Goal: Transaction & Acquisition: Book appointment/travel/reservation

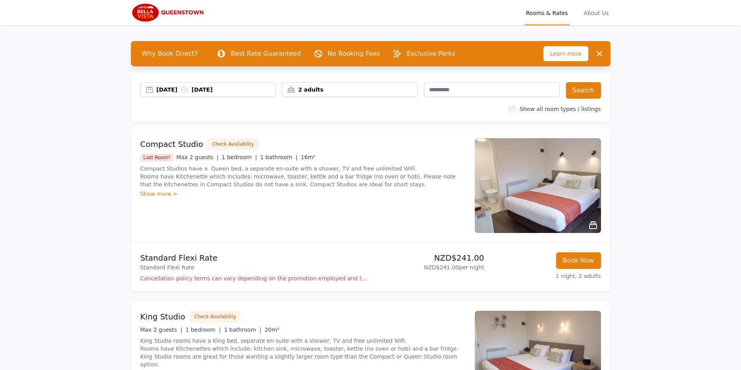
click at [189, 93] on icon at bounding box center [185, 90] width 8 height 8
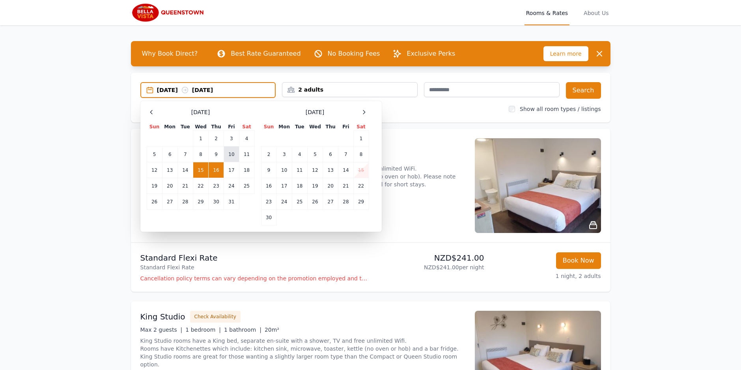
click at [230, 151] on td "10" at bounding box center [231, 154] width 15 height 16
click at [185, 167] on td "14" at bounding box center [185, 170] width 15 height 16
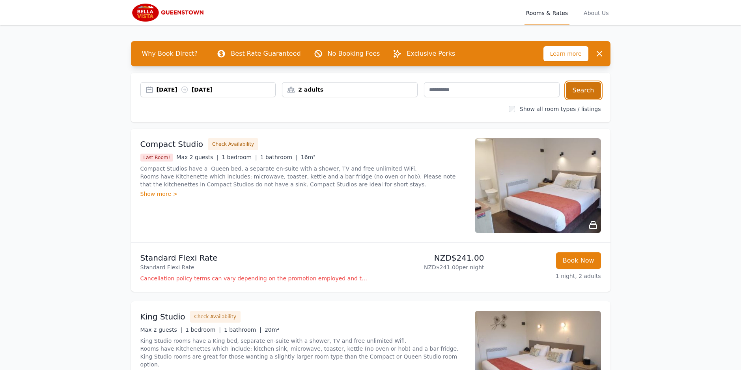
click at [582, 88] on button "Search" at bounding box center [583, 90] width 35 height 17
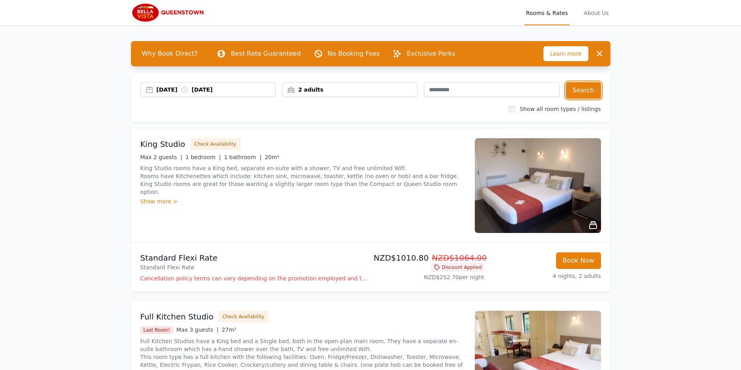
click at [189, 88] on icon at bounding box center [185, 90] width 8 height 8
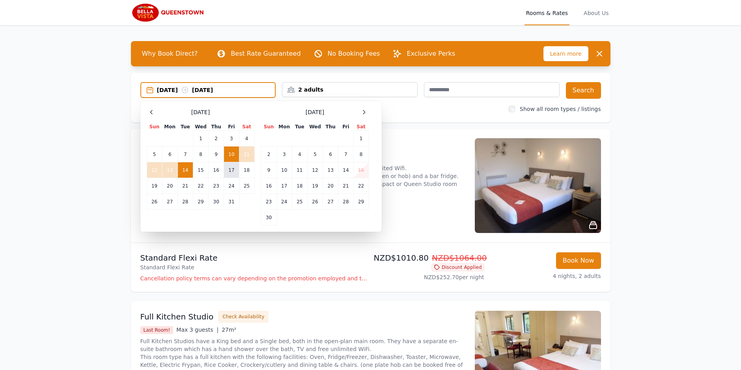
click at [228, 171] on td "17" at bounding box center [231, 170] width 15 height 16
click at [188, 187] on td "21" at bounding box center [185, 186] width 15 height 16
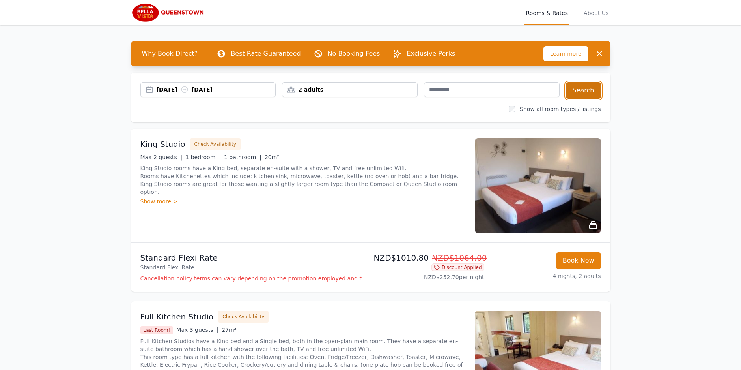
click at [586, 92] on button "Search" at bounding box center [583, 90] width 35 height 17
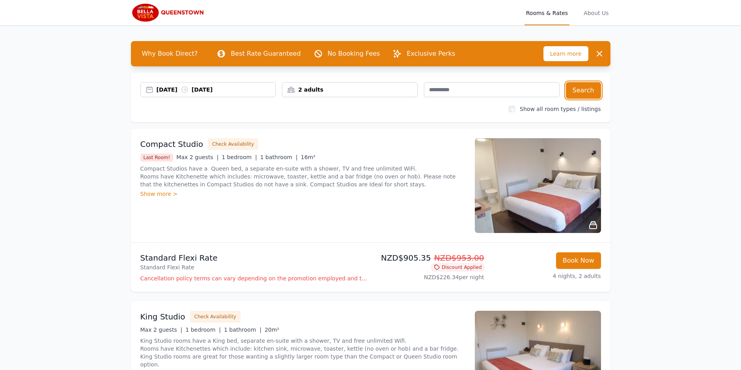
click at [180, 91] on div "[DATE] [DATE]" at bounding box center [216, 90] width 119 height 8
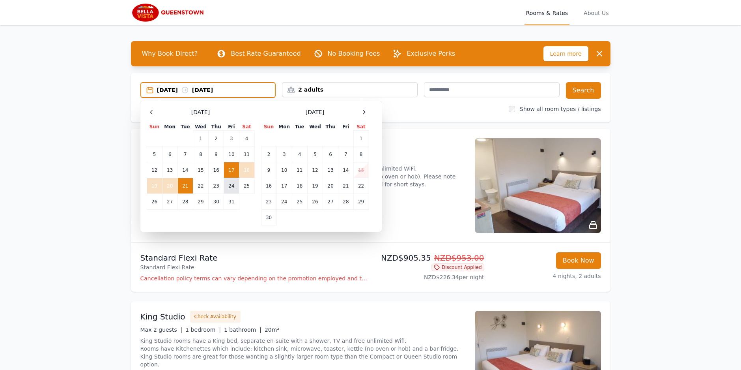
click at [230, 190] on td "24" at bounding box center [231, 186] width 15 height 16
click at [185, 202] on td "28" at bounding box center [185, 202] width 15 height 16
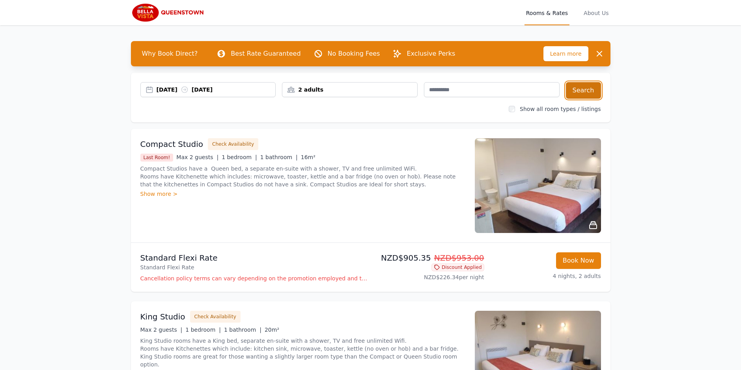
click at [590, 90] on button "Search" at bounding box center [583, 90] width 35 height 17
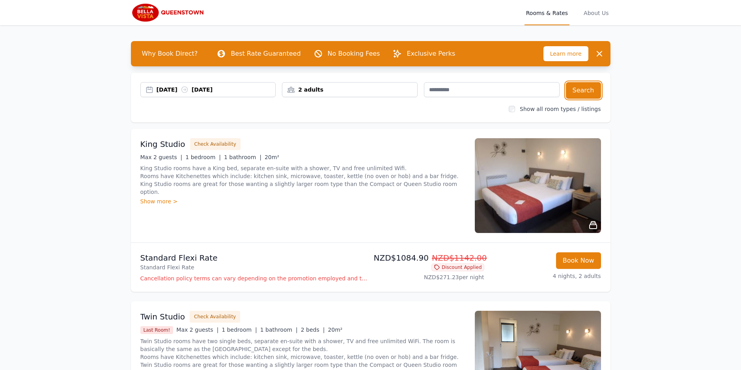
click at [228, 91] on div "[DATE] [DATE]" at bounding box center [216, 90] width 119 height 8
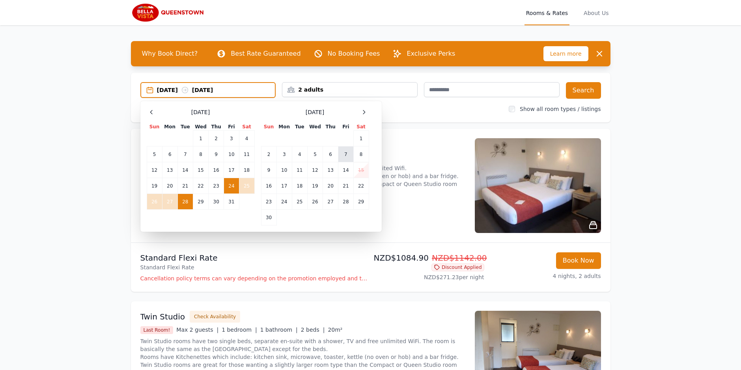
click at [344, 151] on td "7" at bounding box center [345, 154] width 15 height 16
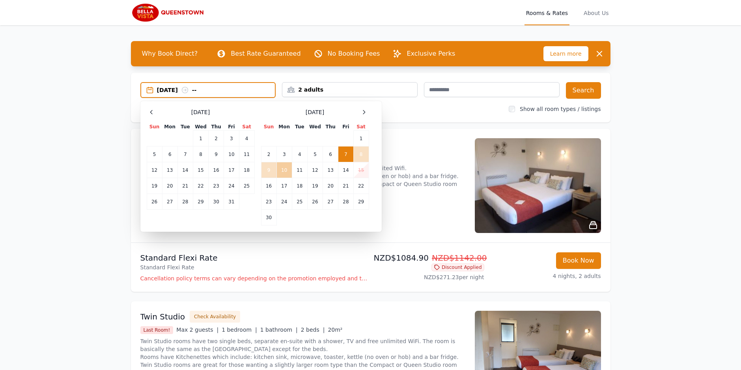
click at [290, 170] on td "10" at bounding box center [284, 170] width 15 height 16
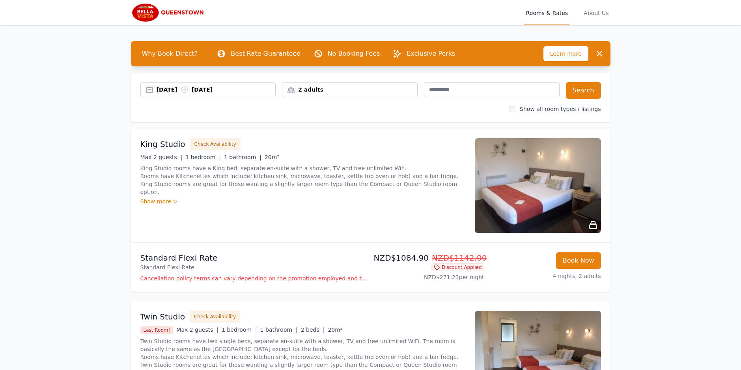
click at [234, 88] on div "[DATE] [DATE]" at bounding box center [216, 90] width 119 height 8
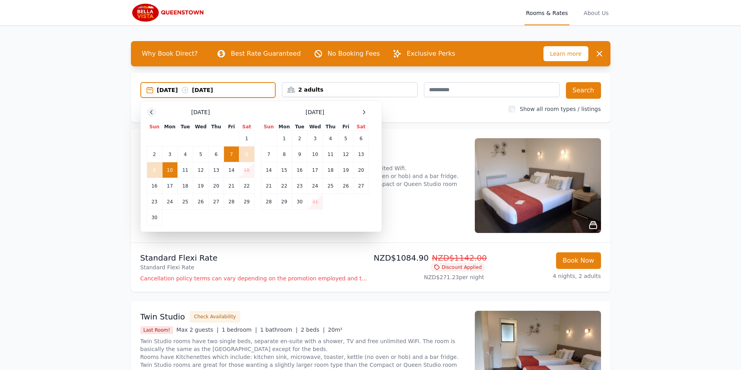
click at [149, 111] on icon at bounding box center [151, 112] width 6 height 6
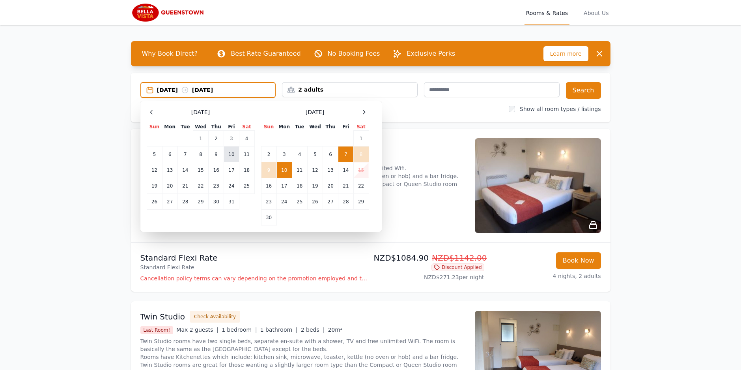
click at [228, 153] on td "10" at bounding box center [231, 154] width 15 height 16
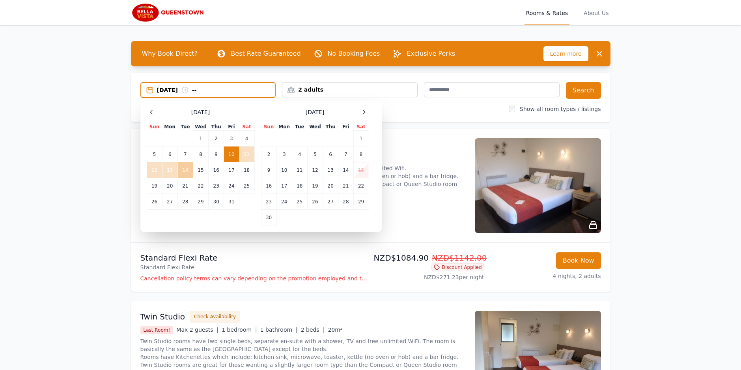
click at [187, 169] on td "14" at bounding box center [185, 170] width 15 height 16
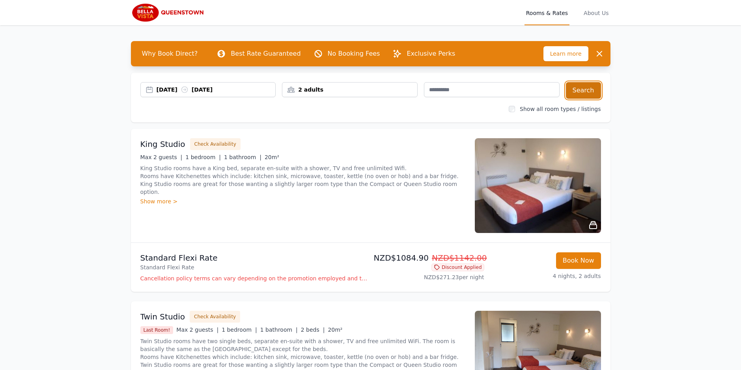
click at [587, 92] on button "Search" at bounding box center [583, 90] width 35 height 17
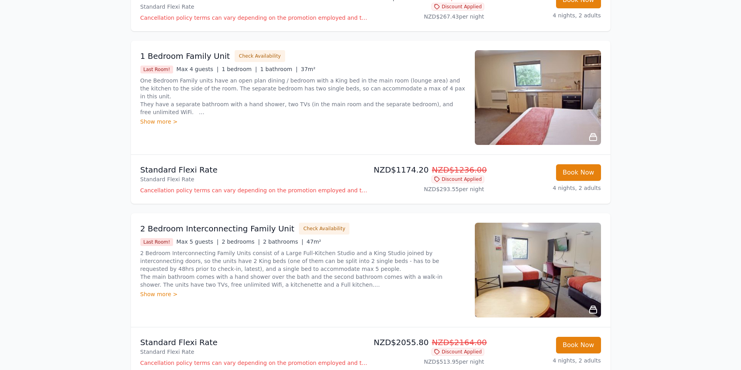
scroll to position [432, 0]
click at [529, 118] on img at bounding box center [538, 97] width 126 height 95
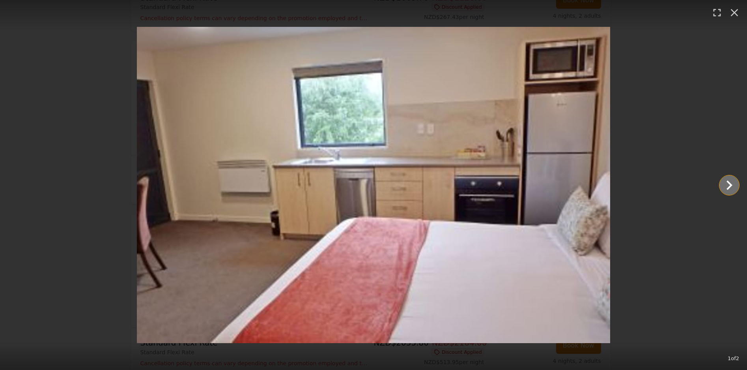
click at [730, 182] on icon "Show slide 2 of 2" at bounding box center [729, 185] width 19 height 19
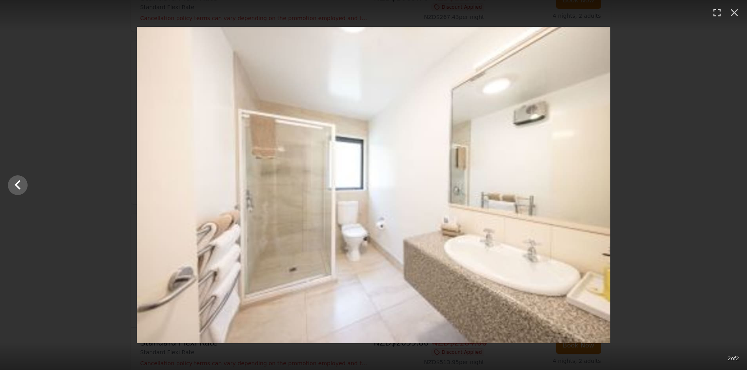
click at [730, 182] on div at bounding box center [373, 185] width 747 height 316
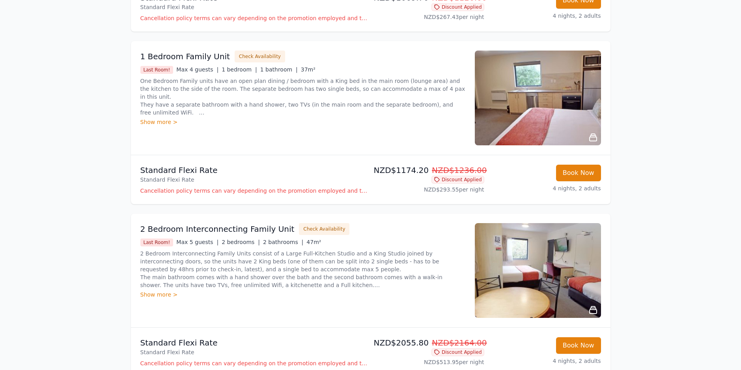
click at [510, 108] on img at bounding box center [538, 97] width 126 height 95
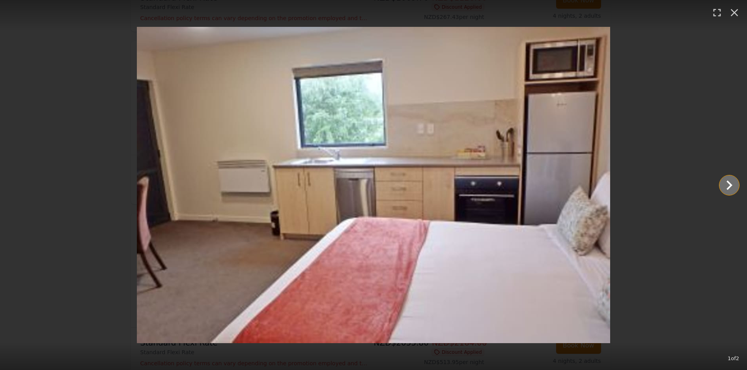
click at [728, 187] on icon "Show slide 2 of 2" at bounding box center [730, 184] width 6 height 9
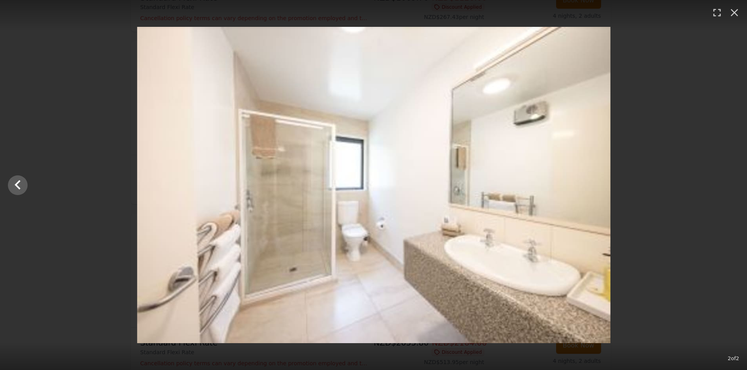
click at [728, 187] on div at bounding box center [373, 185] width 747 height 316
